Goal: Task Accomplishment & Management: Complete application form

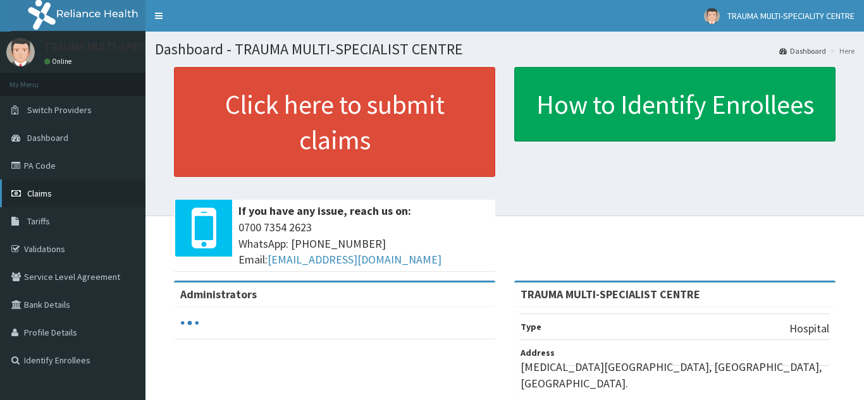
click at [40, 192] on span "Claims" at bounding box center [39, 193] width 25 height 11
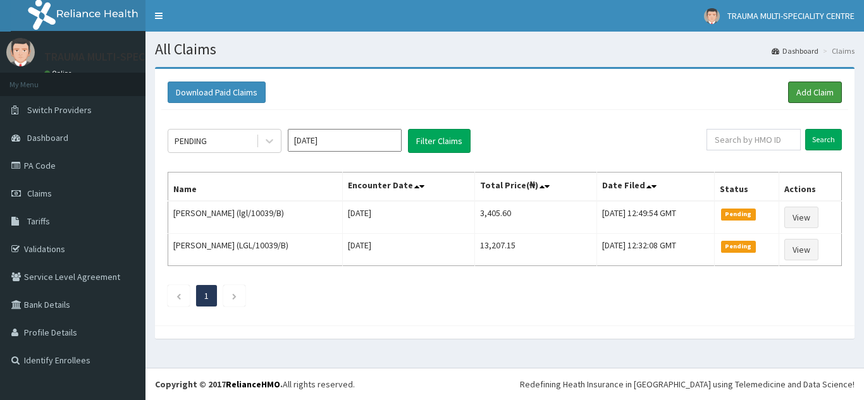
click at [823, 87] on link "Add Claim" at bounding box center [815, 93] width 54 height 22
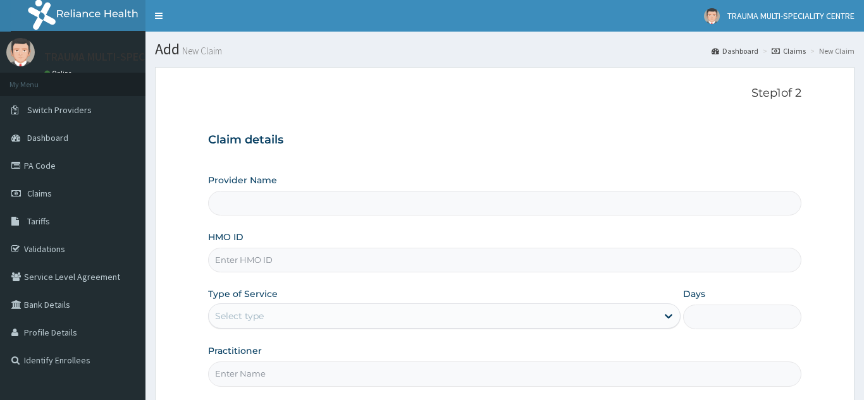
type input "TRAUMA MULTI-SPECIALIST CENTRE"
click at [328, 266] on input "HMO ID" at bounding box center [504, 260] width 593 height 25
paste input "CYU/10031/B"
type input "CYU/10031/B"
click at [307, 316] on div "Select type" at bounding box center [433, 316] width 449 height 20
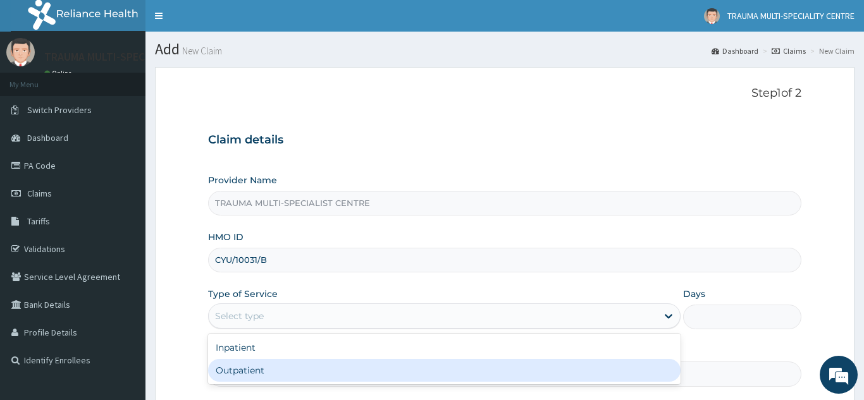
click at [300, 374] on div "Outpatient" at bounding box center [444, 370] width 473 height 23
type input "1"
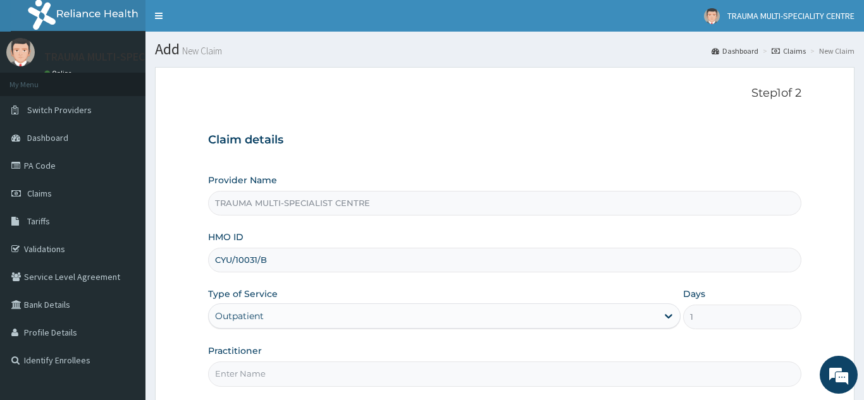
scroll to position [120, 0]
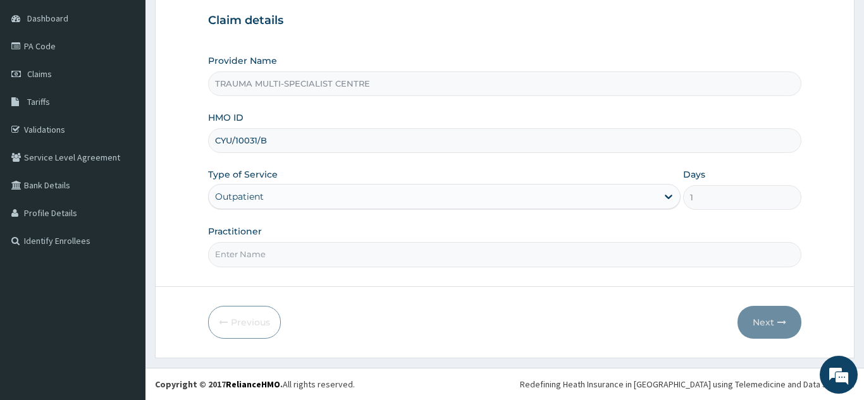
click at [298, 261] on input "Practitioner" at bounding box center [504, 254] width 593 height 25
type input "DR JJ"
click at [753, 326] on button "Next" at bounding box center [769, 322] width 64 height 33
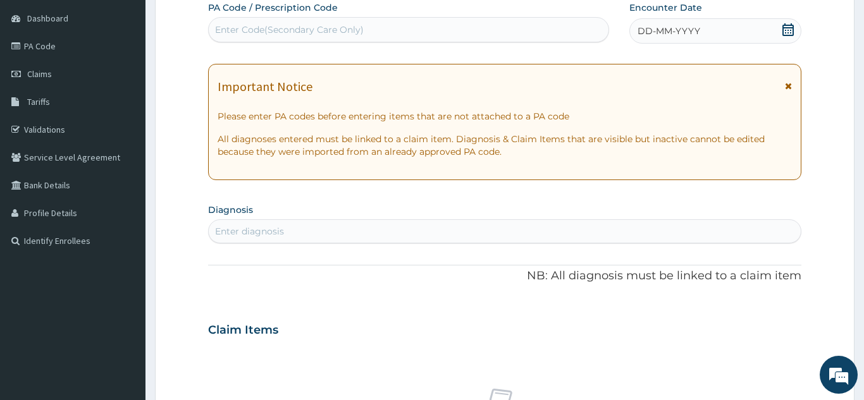
click at [297, 224] on div "Enter diagnosis" at bounding box center [505, 231] width 592 height 20
type input "MALA"
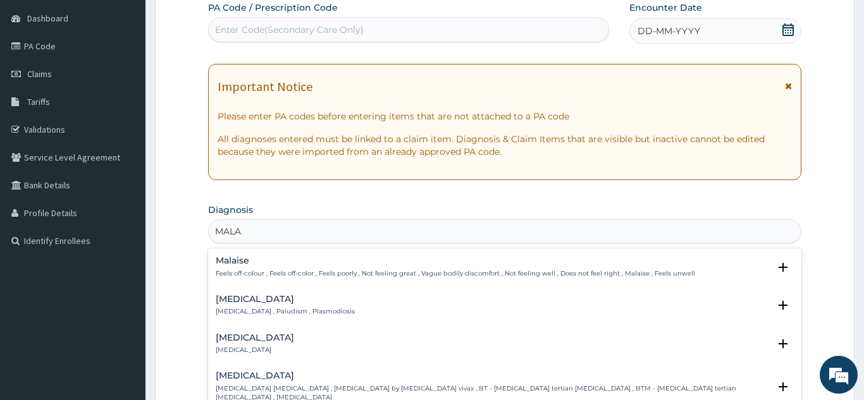
click at [298, 275] on p "Feels off-colour , Feels off-color , Feels poorly , Not feeling great , Vague b…" at bounding box center [455, 273] width 479 height 9
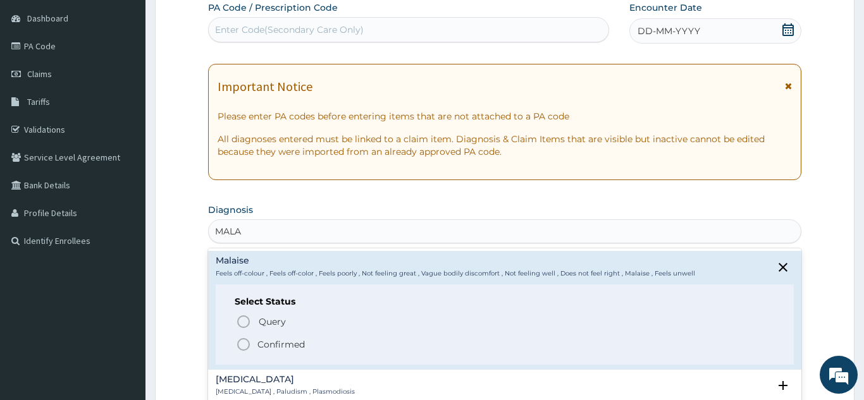
click at [292, 342] on p "Confirmed" at bounding box center [280, 344] width 47 height 13
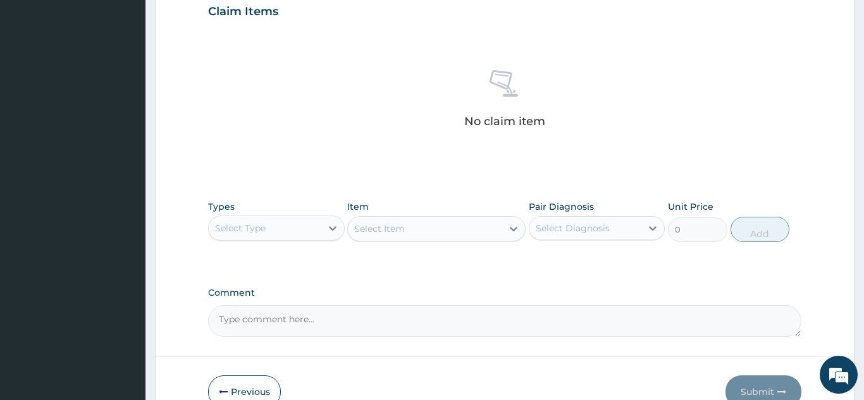
scroll to position [443, 0]
click at [335, 224] on icon at bounding box center [332, 227] width 13 height 13
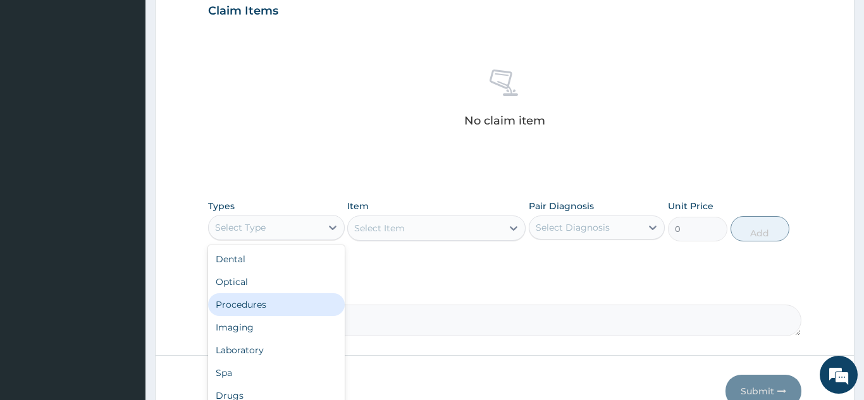
scroll to position [43, 0]
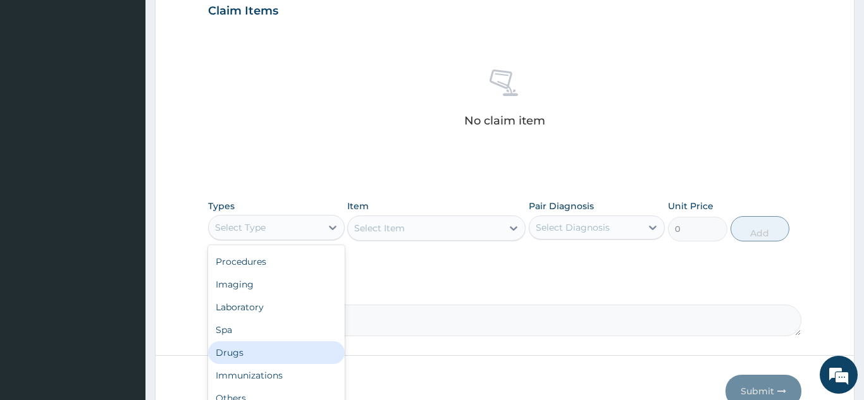
click at [242, 359] on div "Drugs" at bounding box center [276, 352] width 137 height 23
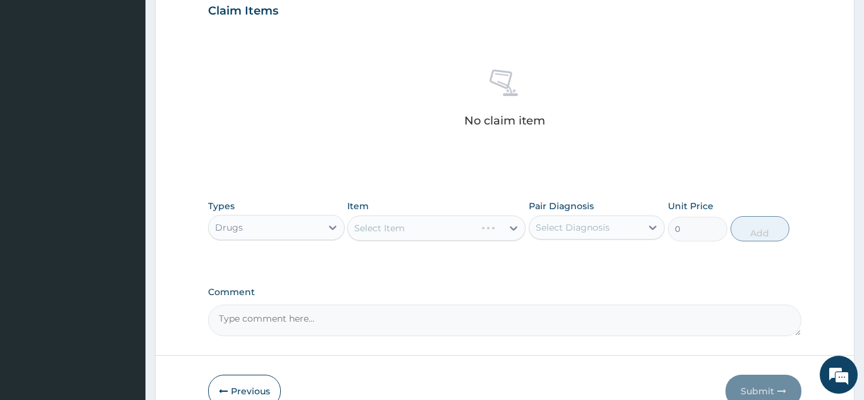
click at [472, 229] on div "Select Item" at bounding box center [436, 228] width 178 height 25
click at [472, 229] on div "Select Item" at bounding box center [412, 228] width 128 height 20
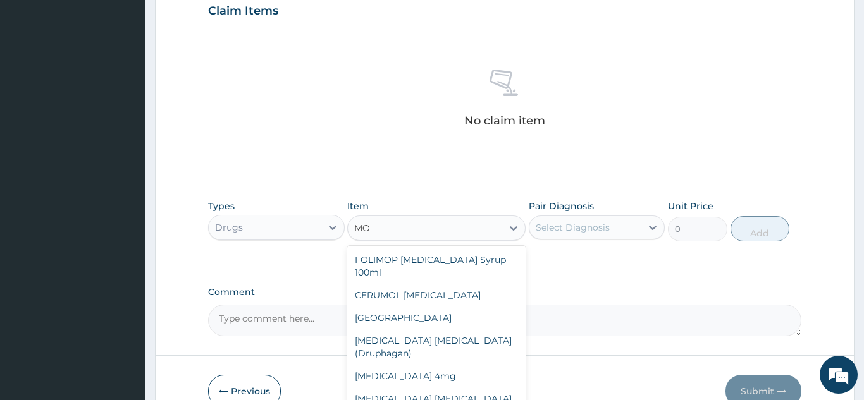
type input "M"
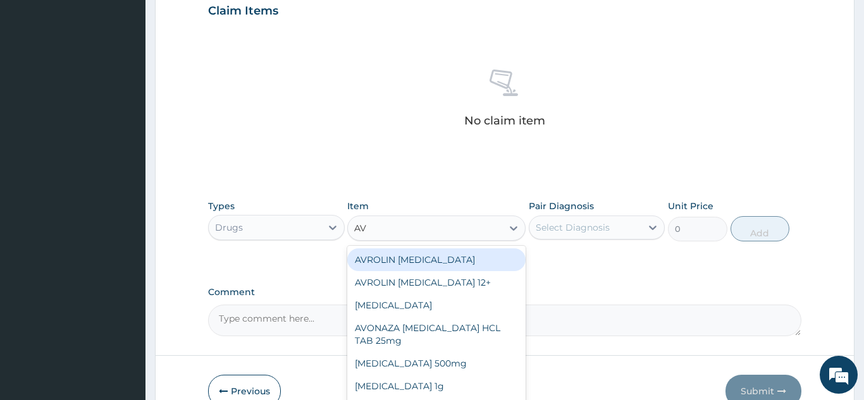
type input "AVA"
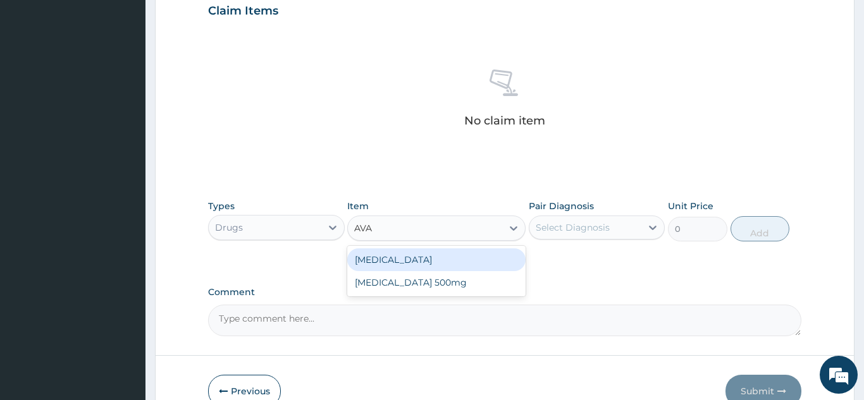
click at [443, 266] on div "Avamys" at bounding box center [436, 260] width 178 height 23
type input "17737.5"
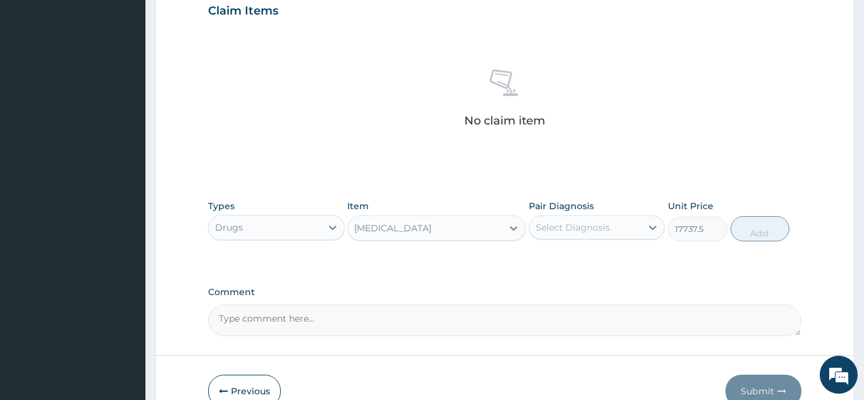
click at [454, 229] on div "Avamys" at bounding box center [425, 228] width 154 height 20
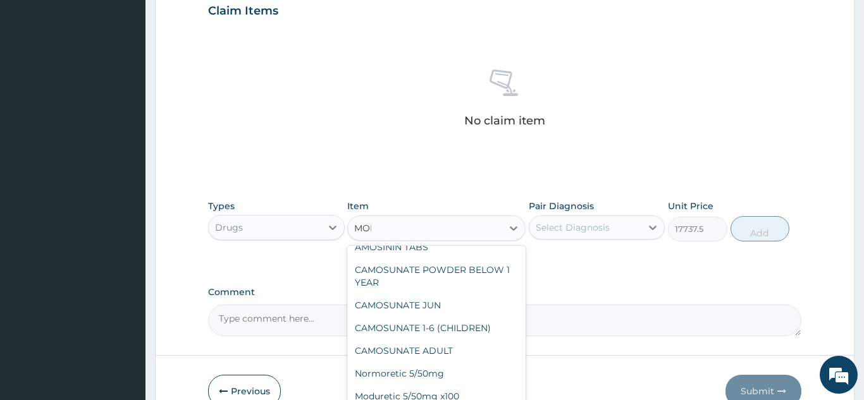
scroll to position [0, 0]
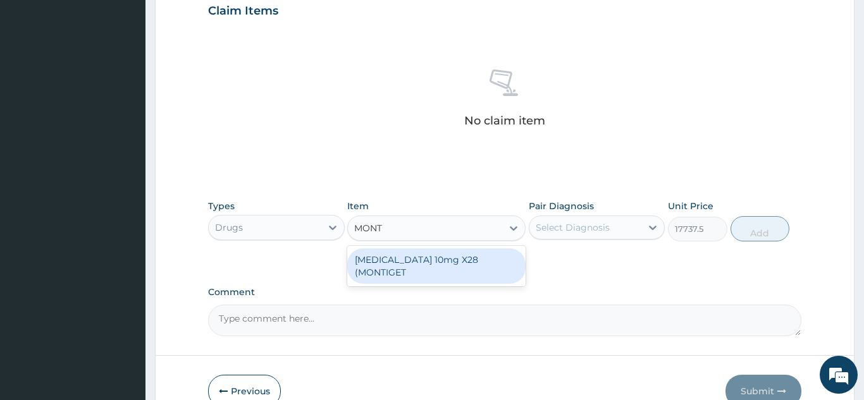
type input "MONTE"
click at [446, 262] on div "MONTELUKAST 10mg X28 (MONTIGET" at bounding box center [436, 266] width 178 height 35
type input "165.55"
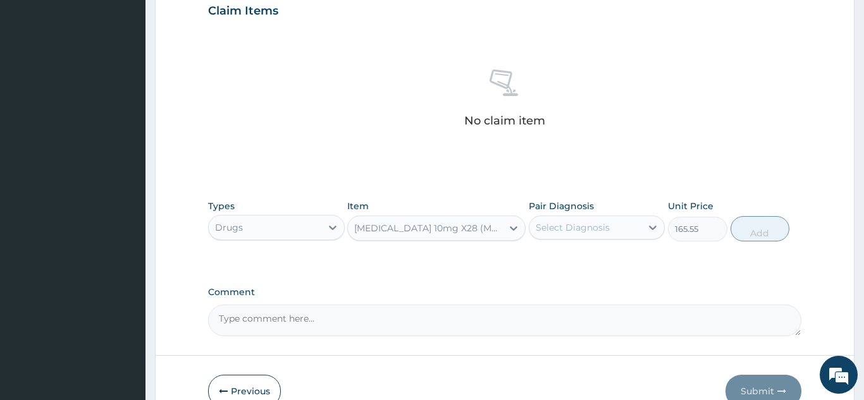
click at [463, 225] on div "MONTELUKAST 10mg X28 (MONTIGET" at bounding box center [428, 228] width 149 height 13
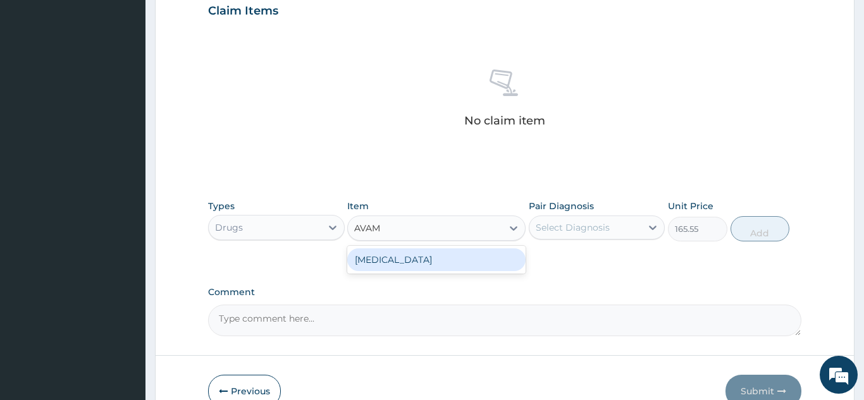
type input "AVAM"
